Goal: Information Seeking & Learning: Learn about a topic

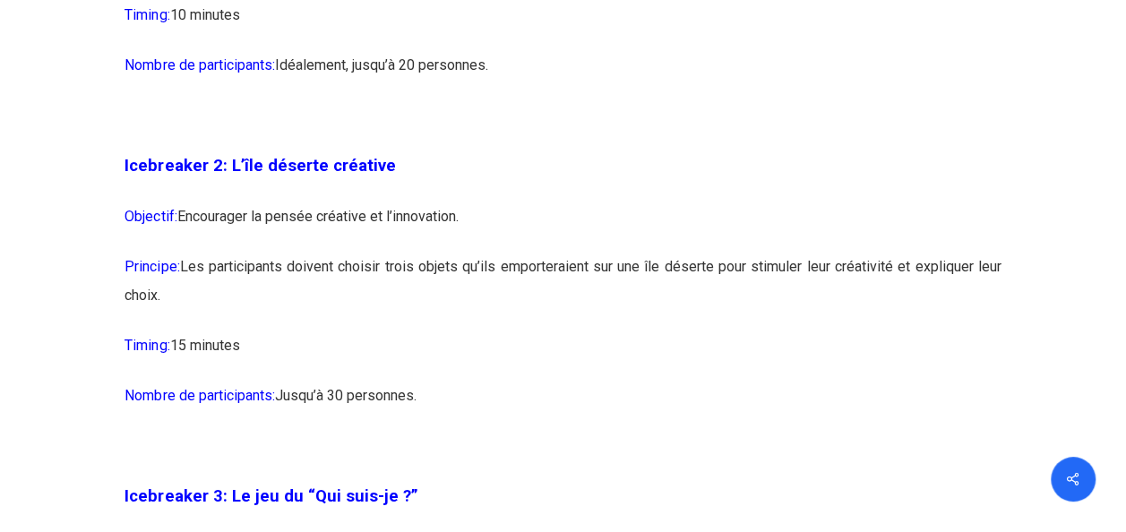
scroll to position [1881, 0]
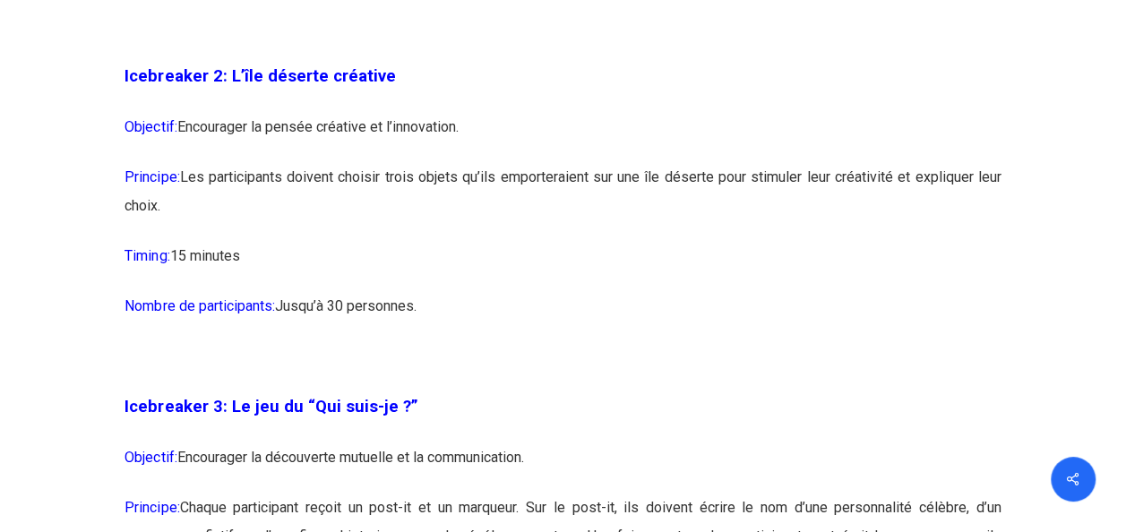
drag, startPoint x: 125, startPoint y: 104, endPoint x: 477, endPoint y: 338, distance: 422.6
copy div "Icebreaker 2: L’île déserte créative Objectif: Encourager la pensée créative et…"
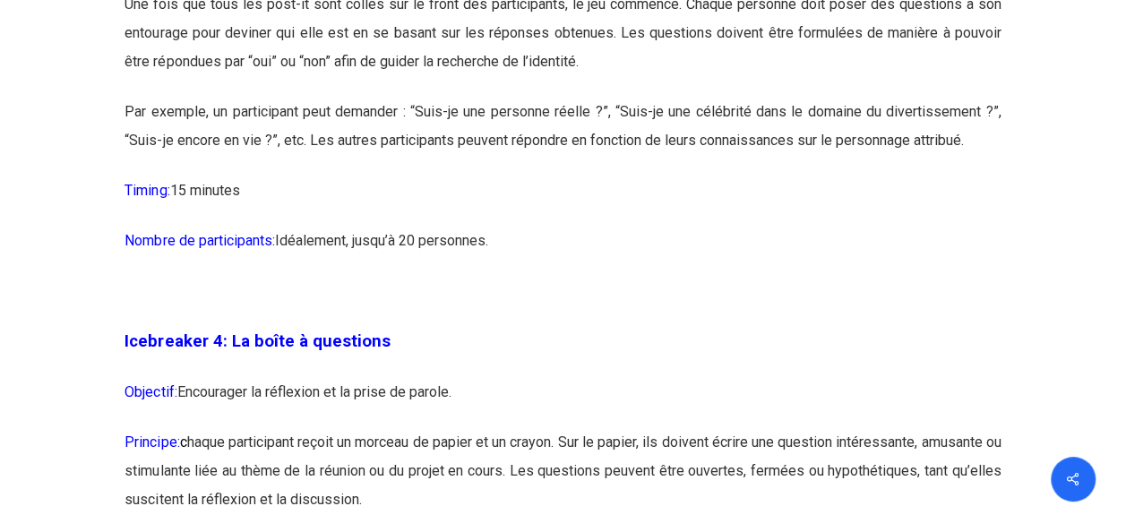
scroll to position [2508, 0]
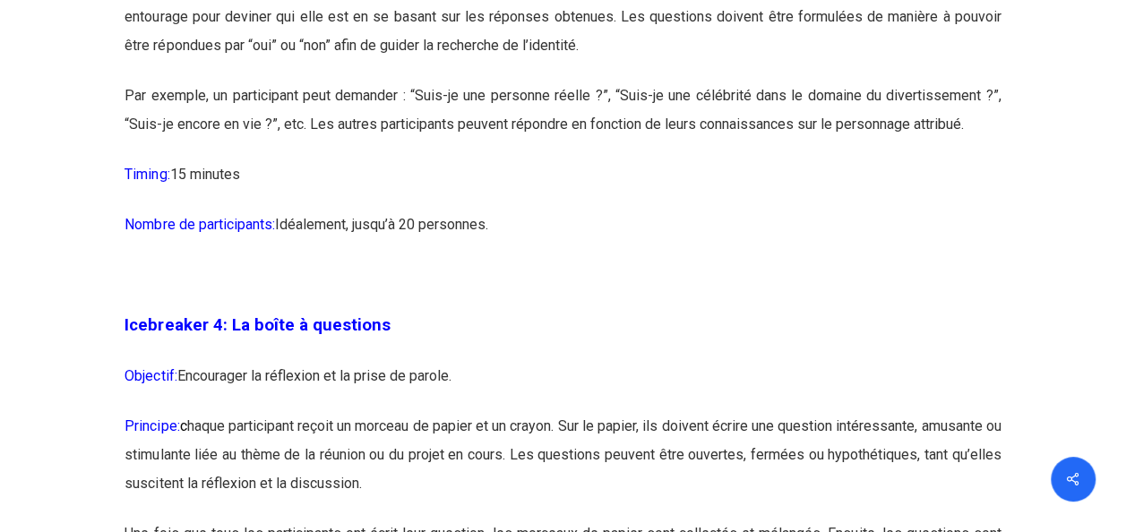
drag, startPoint x: 126, startPoint y: 166, endPoint x: 586, endPoint y: 238, distance: 465.2
copy div "Loremipsum 7: Do sit am “Con adip-el ?” Seddoeiu: Temporinci ut laboreetdo magn…"
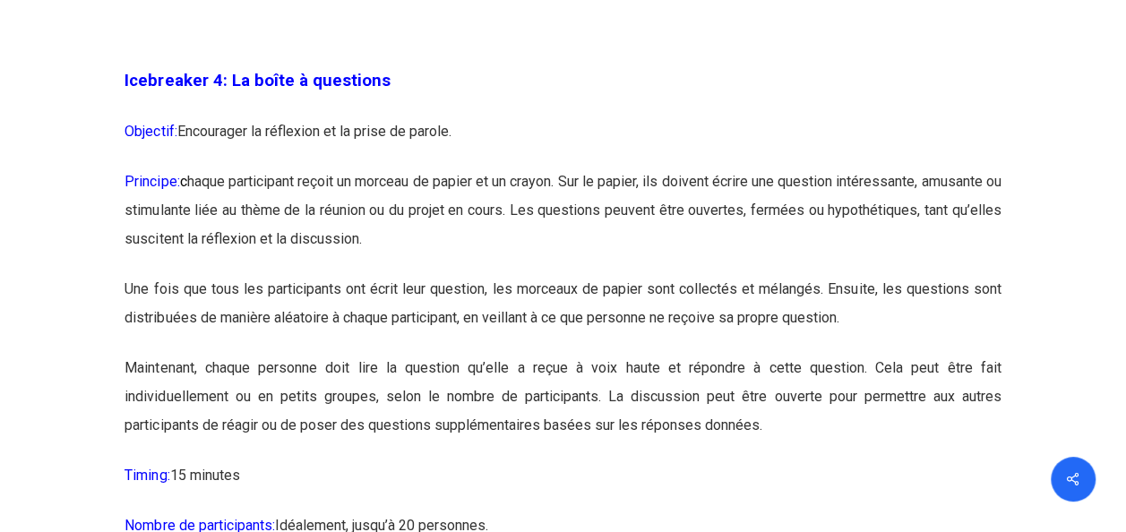
scroll to position [2777, 0]
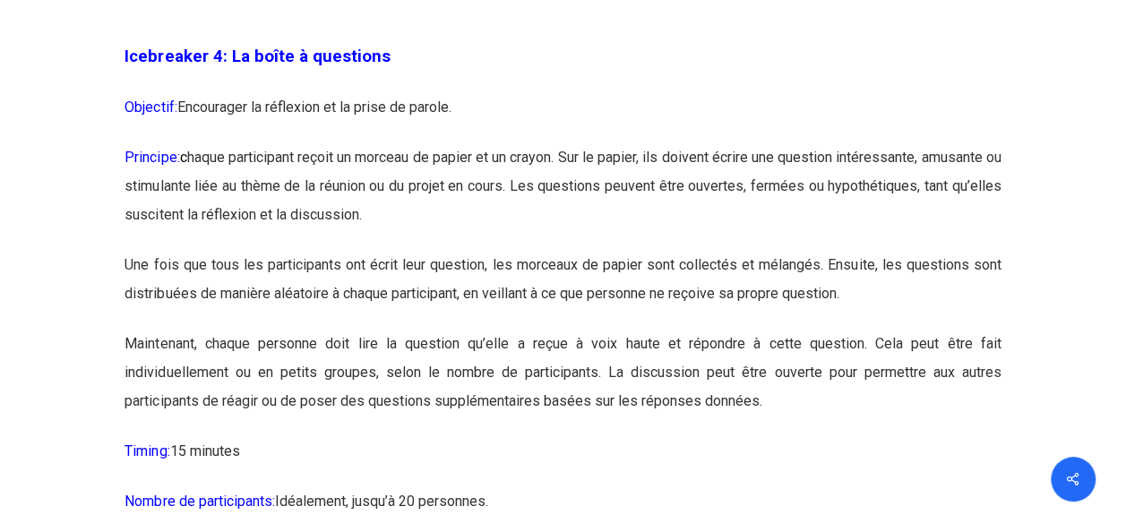
drag, startPoint x: 228, startPoint y: 84, endPoint x: 750, endPoint y: 475, distance: 651.3
copy div "Lo ipsum d sitametco Adipisci: Elitseddoe te incididun ut la etdol ma aliqua. E…"
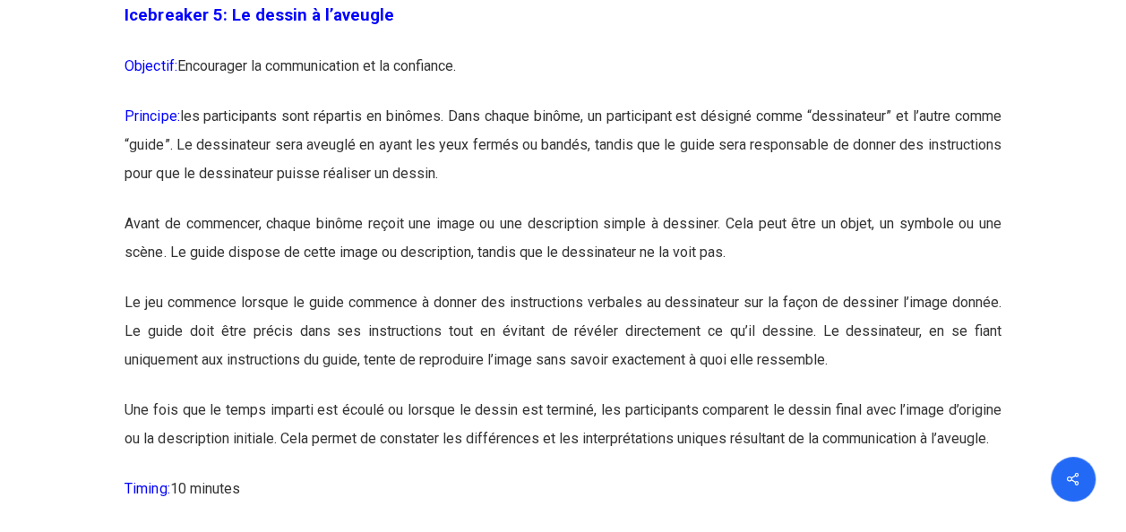
scroll to position [3404, 0]
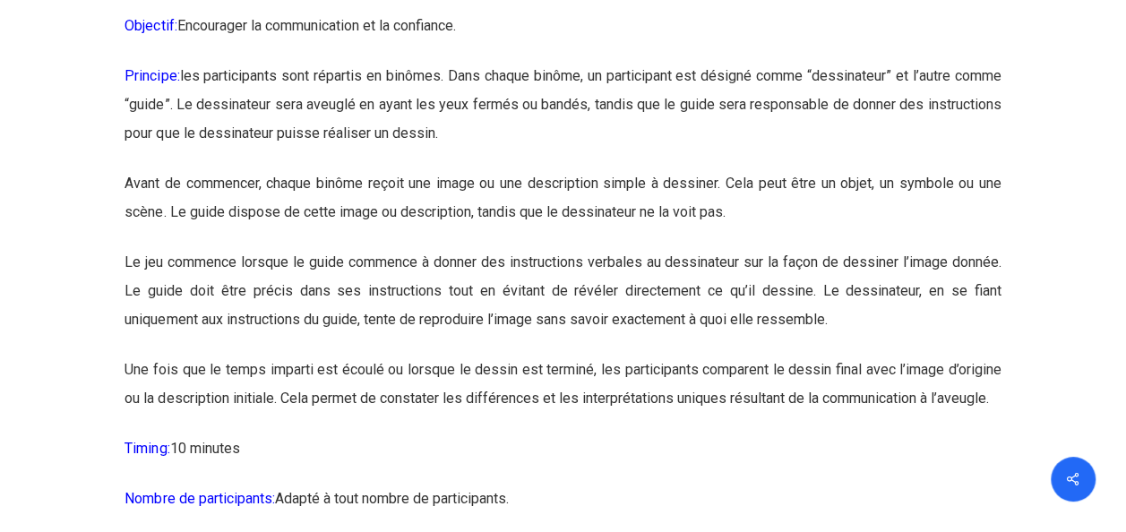
drag, startPoint x: 229, startPoint y: 11, endPoint x: 332, endPoint y: 479, distance: 479.6
copy div "Lo ipsumd s a’consect Adipisci: Elitseddoe te incididuntutl et do magnaaliq. En…"
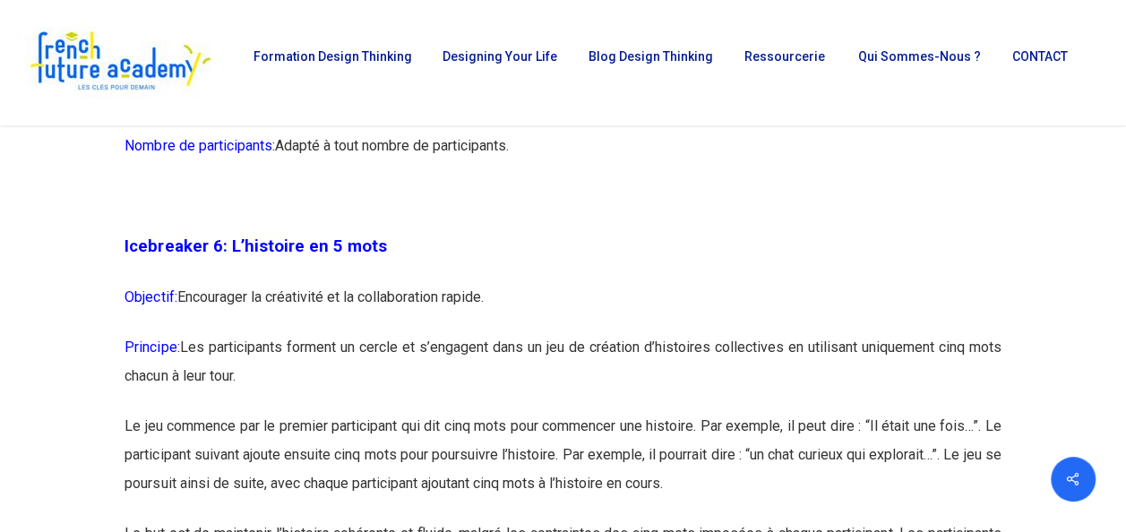
scroll to position [3493, 0]
